Goal: Task Accomplishment & Management: Use online tool/utility

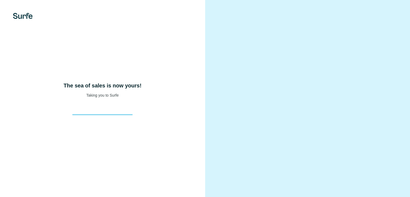
click at [175, 57] on div "The sea of sales is now yours! Taking you to Surfe" at bounding box center [102, 98] width 205 height 197
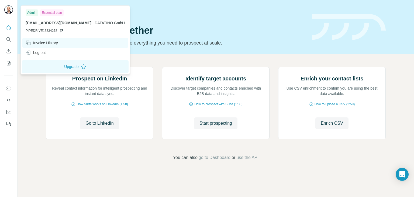
click at [47, 42] on div "Invoice History" at bounding box center [42, 42] width 32 height 5
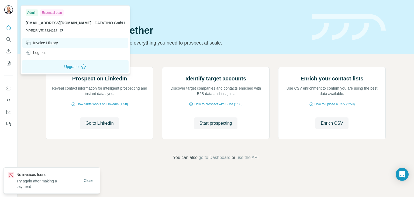
click at [50, 40] on div "Invoice History" at bounding box center [42, 42] width 32 height 5
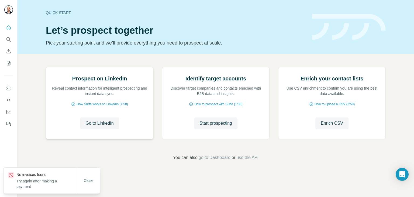
click at [110, 96] on div "Prospect on LinkedIn Reveal contact information for intelligent prospecting and…" at bounding box center [100, 86] width 96 height 22
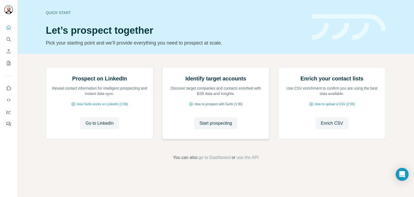
scroll to position [36, 0]
click at [8, 87] on icon "Use Surfe on LinkedIn" at bounding box center [8, 87] width 5 height 5
drag, startPoint x: 279, startPoint y: 185, endPoint x: 260, endPoint y: 179, distance: 20.4
click at [279, 174] on div "Prospect on LinkedIn Reveal contact information for intelligent prospecting and…" at bounding box center [216, 114] width 397 height 120
click at [214, 161] on span "go to Dashboard" at bounding box center [215, 157] width 32 height 6
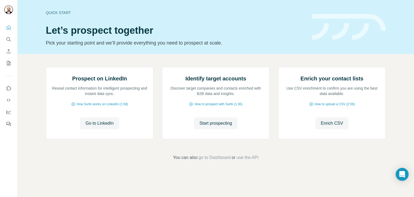
click at [397, 54] on div "Prospect on LinkedIn Reveal contact information for intelligent prospecting and…" at bounding box center [216, 114] width 397 height 120
click at [403, 54] on div "Prospect on LinkedIn Reveal contact information for intelligent prospecting and…" at bounding box center [216, 114] width 397 height 120
click at [402, 54] on div "Prospect on LinkedIn Reveal contact information for intelligent prospecting and…" at bounding box center [216, 114] width 397 height 120
click at [400, 54] on div "Prospect on LinkedIn Reveal contact information for intelligent prospecting and…" at bounding box center [216, 114] width 397 height 120
